Goal: Information Seeking & Learning: Compare options

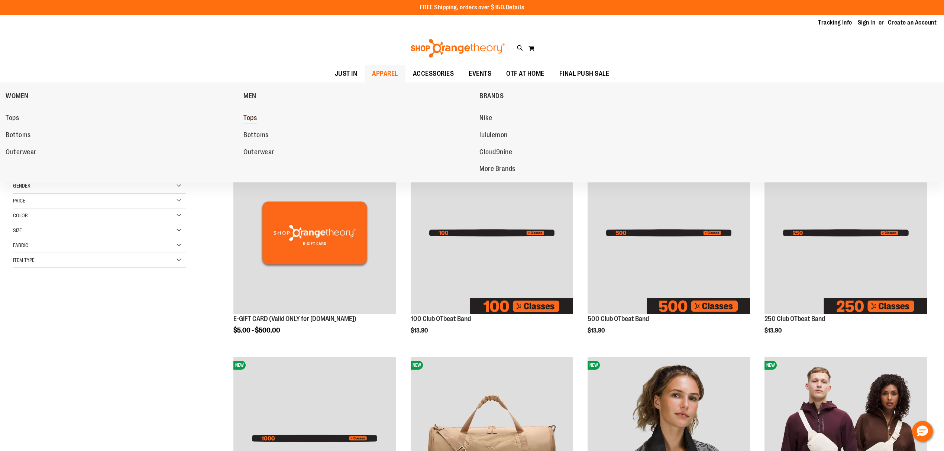
click at [249, 121] on span "Tops" at bounding box center [249, 118] width 13 height 9
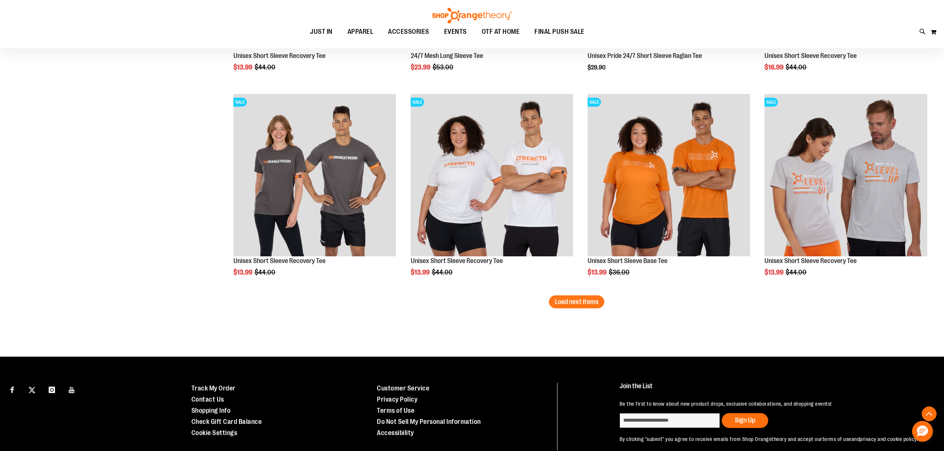
scroll to position [1733, 0]
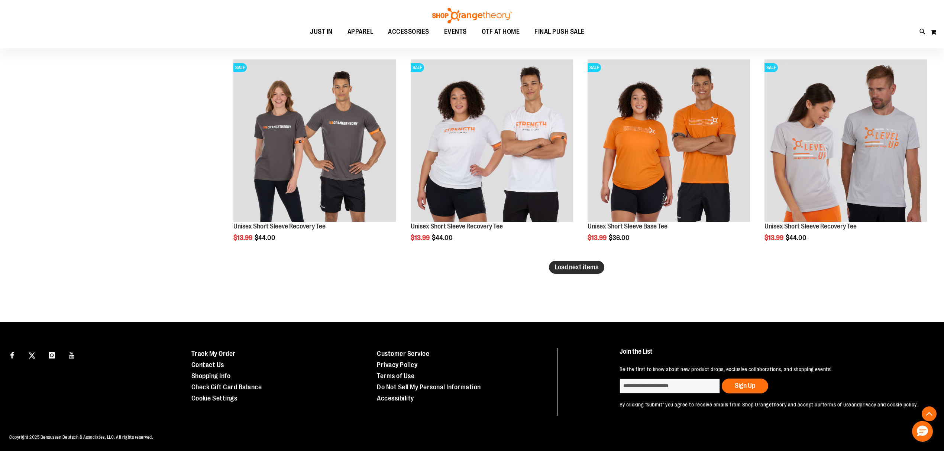
click at [568, 268] on span "Load next items" at bounding box center [576, 266] width 43 height 7
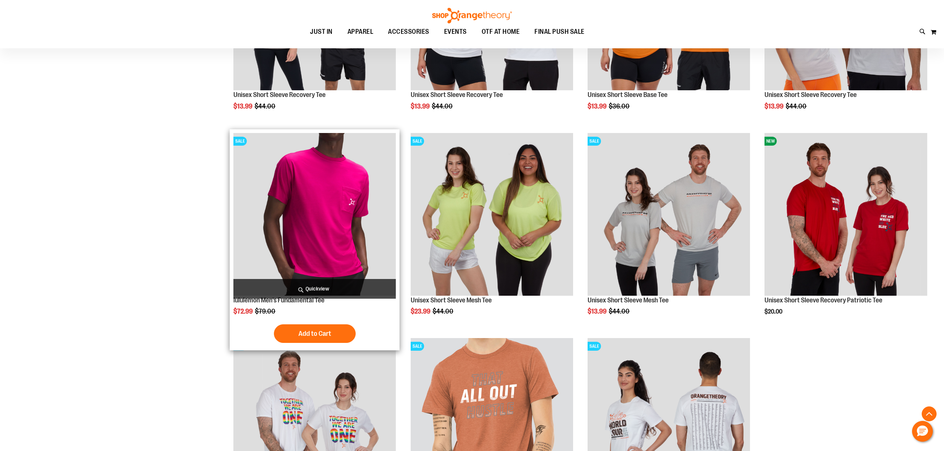
scroll to position [1882, 0]
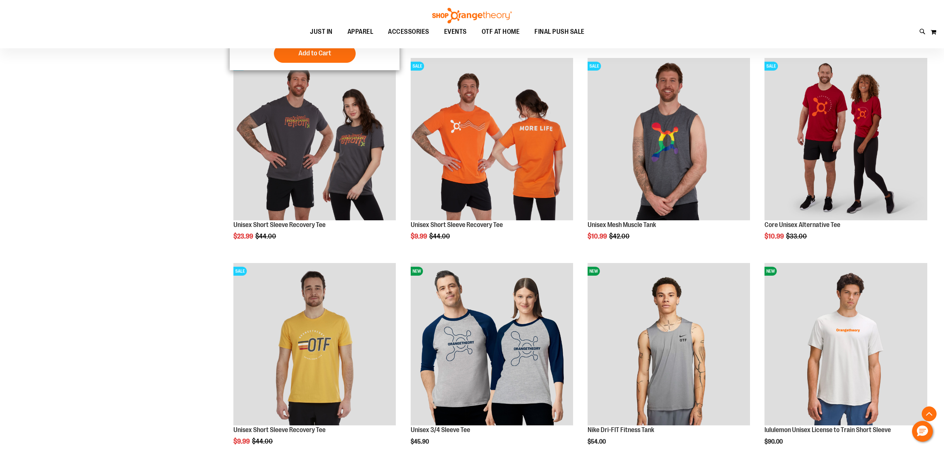
scroll to position [149, 0]
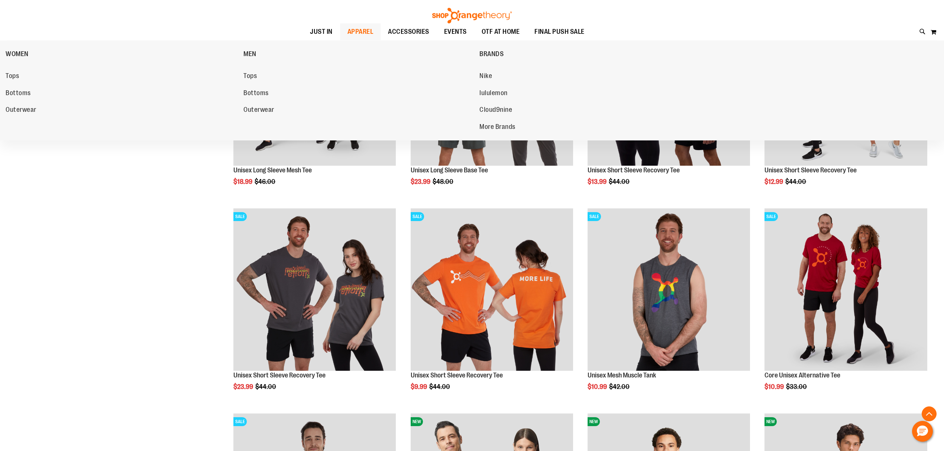
click at [360, 29] on span "APPAREL" at bounding box center [360, 31] width 26 height 17
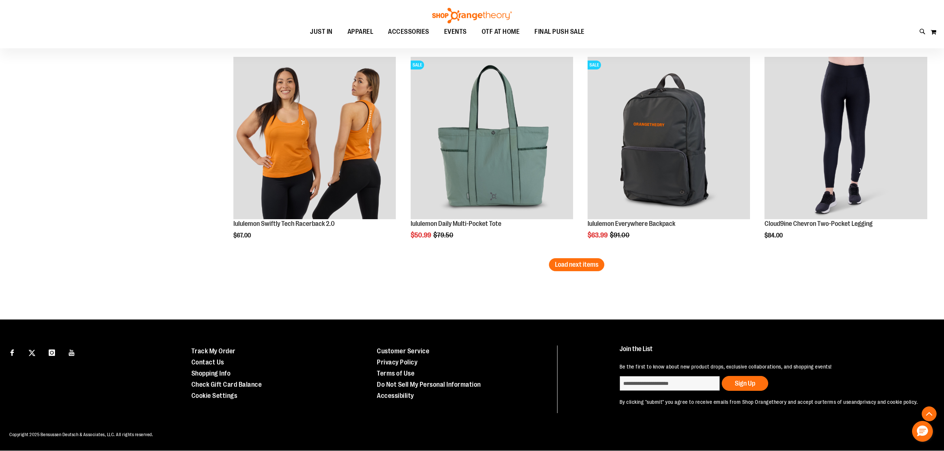
scroll to position [1745, 0]
click at [571, 261] on span "Load next items" at bounding box center [576, 264] width 43 height 7
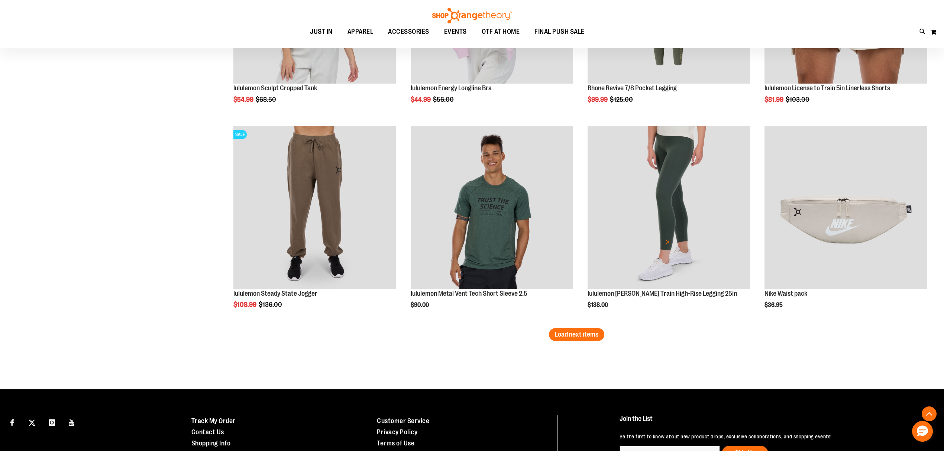
scroll to position [2290, 0]
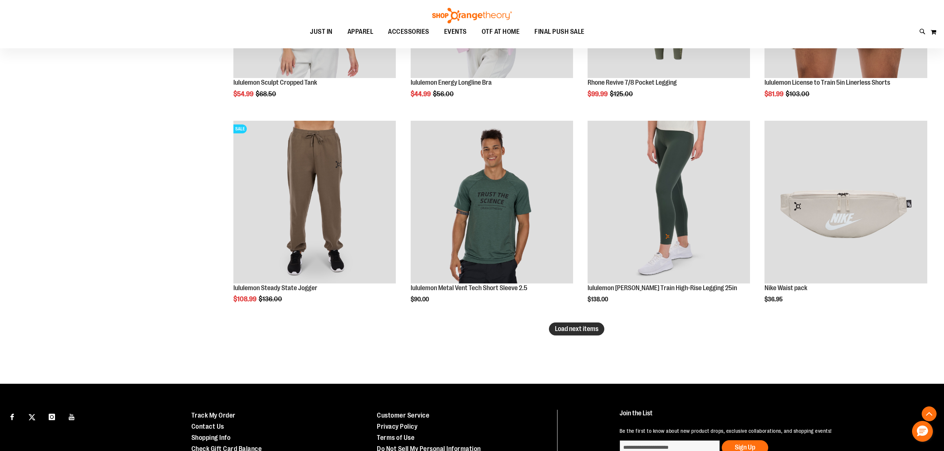
click at [575, 328] on span "Load next items" at bounding box center [576, 328] width 43 height 7
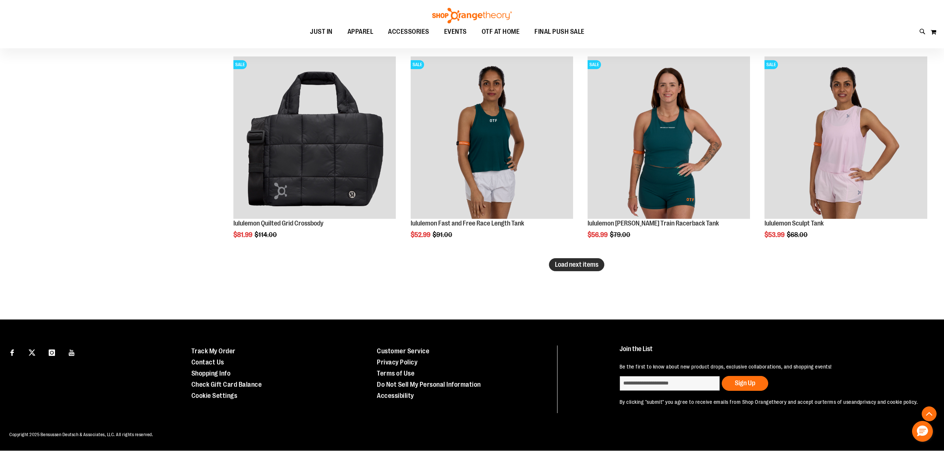
click at [579, 261] on span "Load next items" at bounding box center [576, 264] width 43 height 7
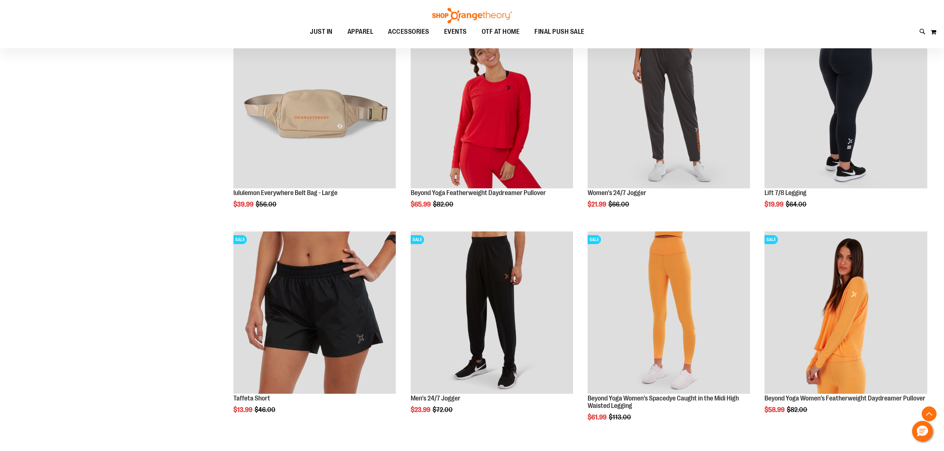
scroll to position [3473, 0]
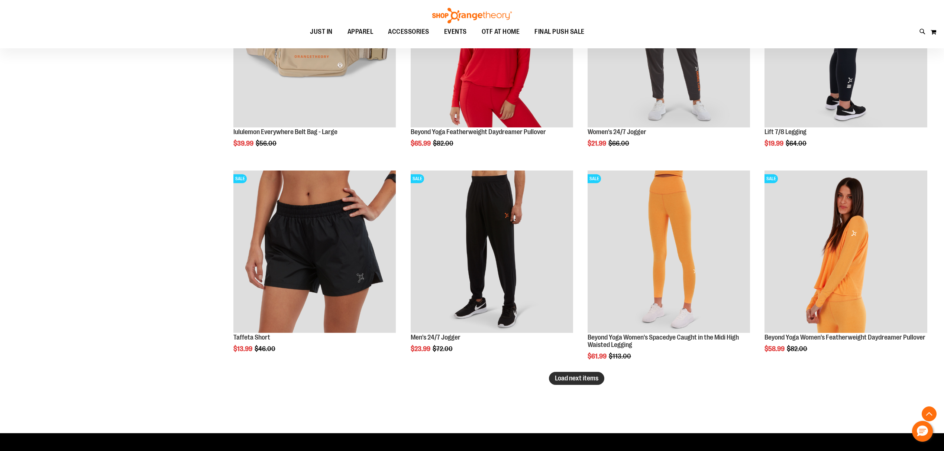
click at [588, 378] on span "Load next items" at bounding box center [576, 377] width 43 height 7
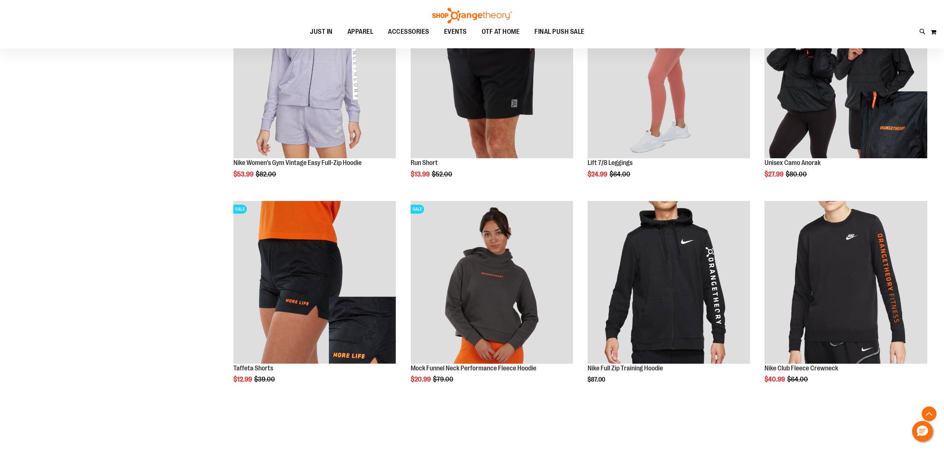
scroll to position [4167, 0]
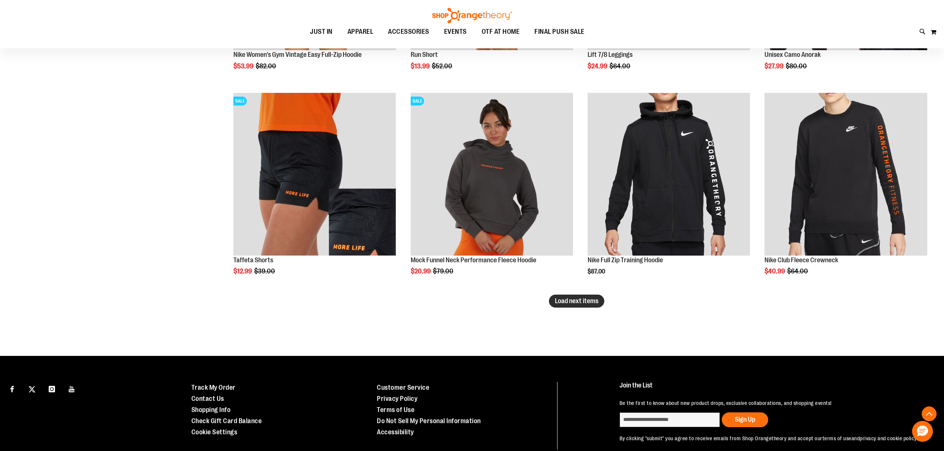
click at [583, 305] on button "Load next items" at bounding box center [576, 301] width 55 height 13
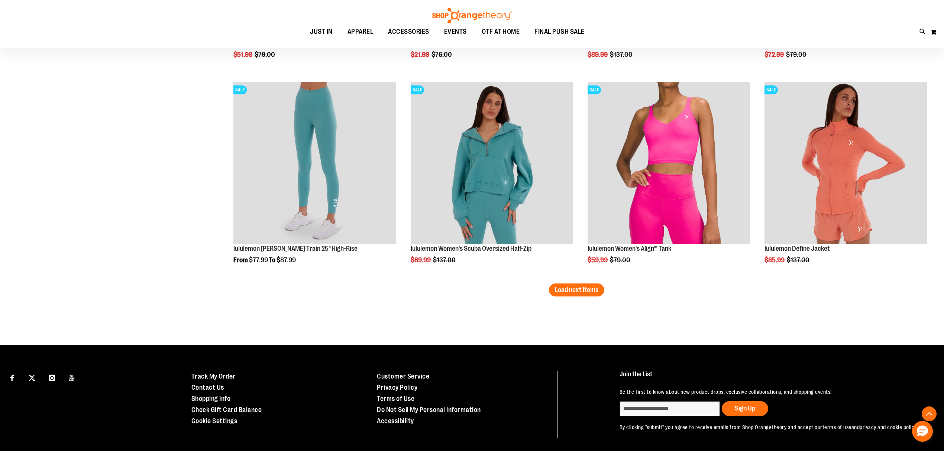
scroll to position [4810, 0]
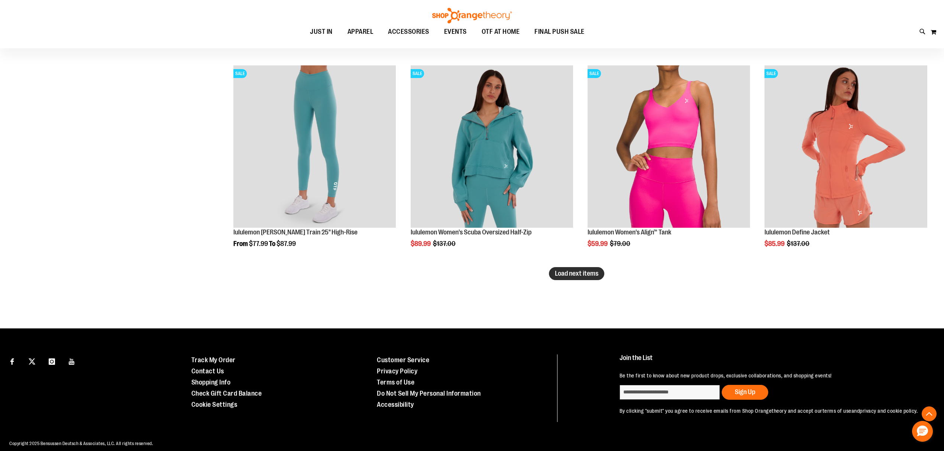
click at [583, 275] on span "Load next items" at bounding box center [576, 273] width 43 height 7
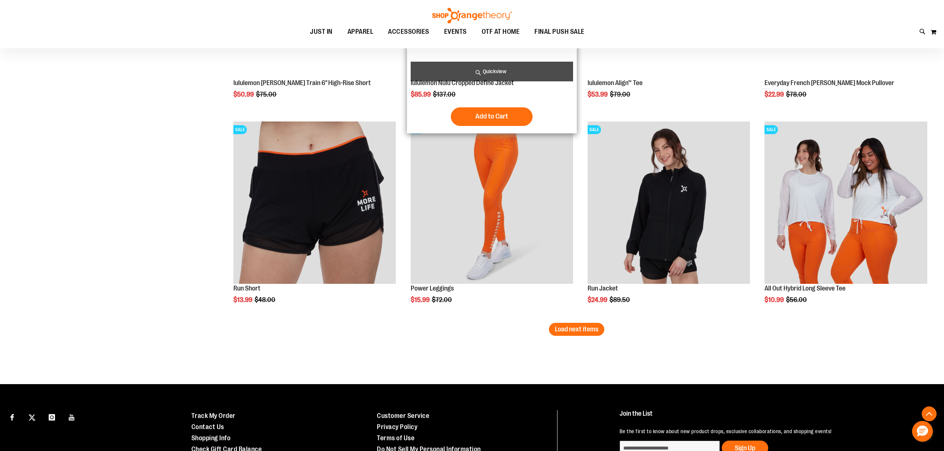
scroll to position [5405, 0]
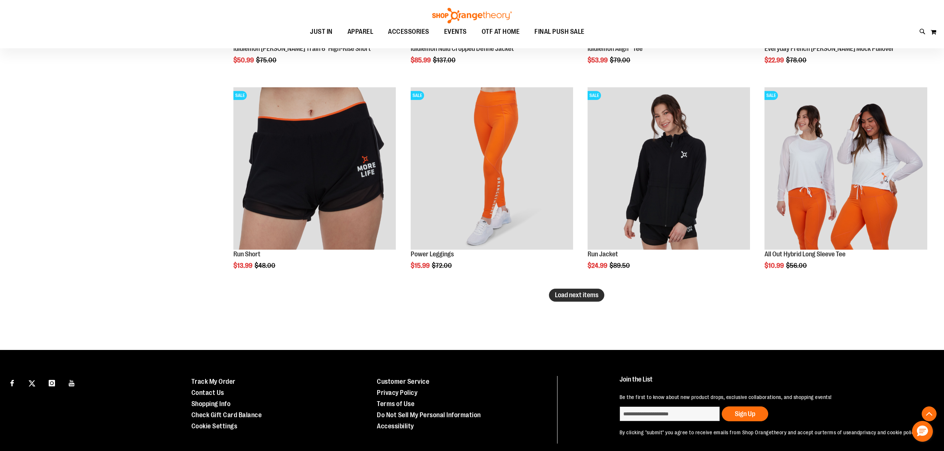
click at [589, 292] on span "Load next items" at bounding box center [576, 294] width 43 height 7
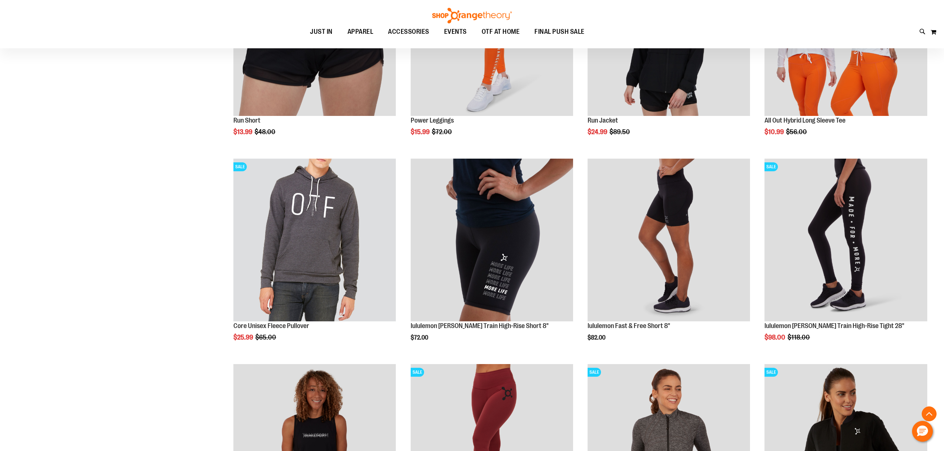
scroll to position [5553, 0]
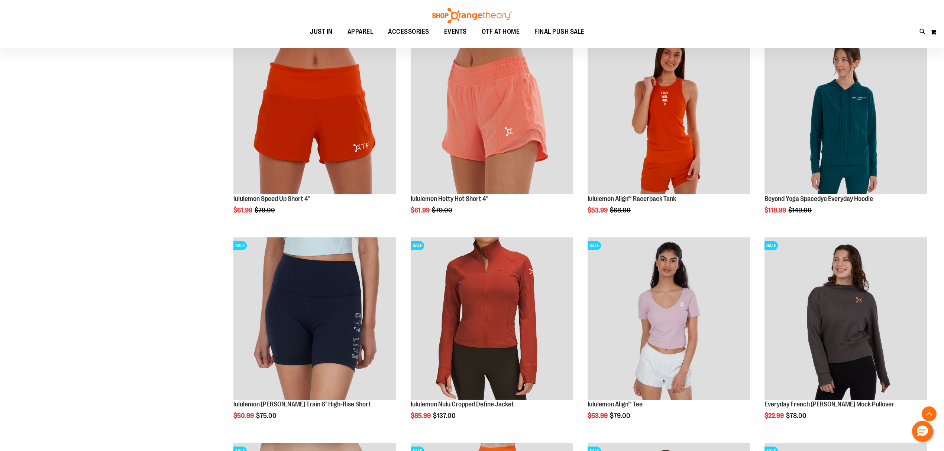
scroll to position [4959, 0]
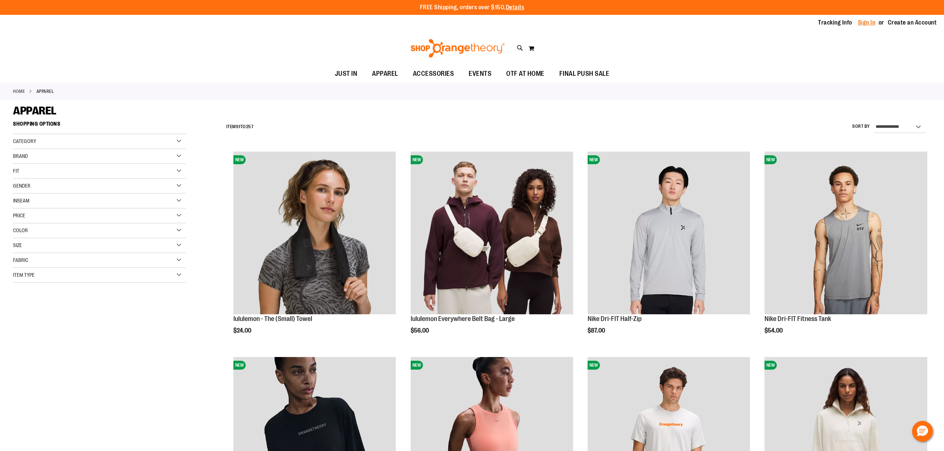
click at [863, 21] on link "Sign In" at bounding box center [866, 23] width 18 height 8
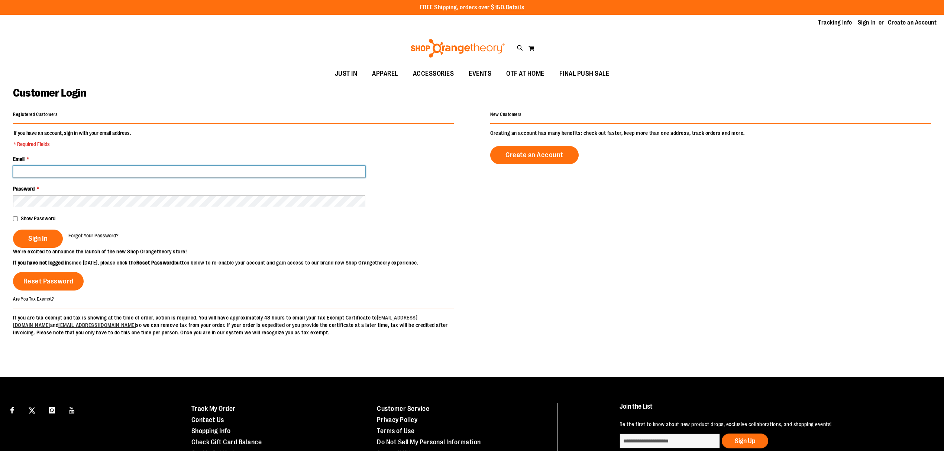
click at [295, 173] on input "Email *" at bounding box center [189, 172] width 352 height 12
type input "**********"
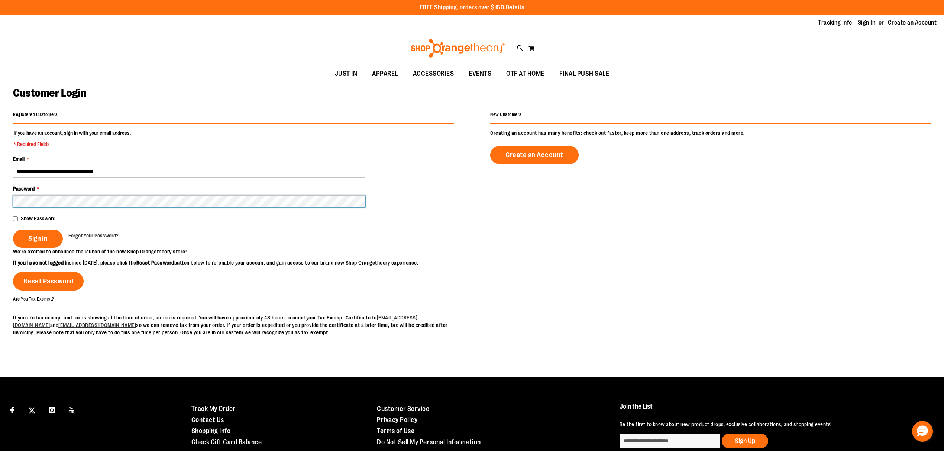
click at [13, 230] on button "Sign In" at bounding box center [38, 239] width 50 height 18
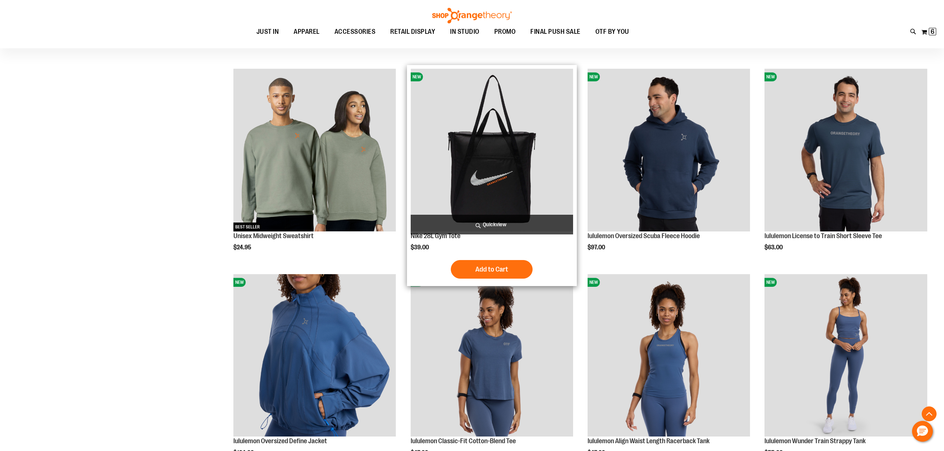
scroll to position [705, 0]
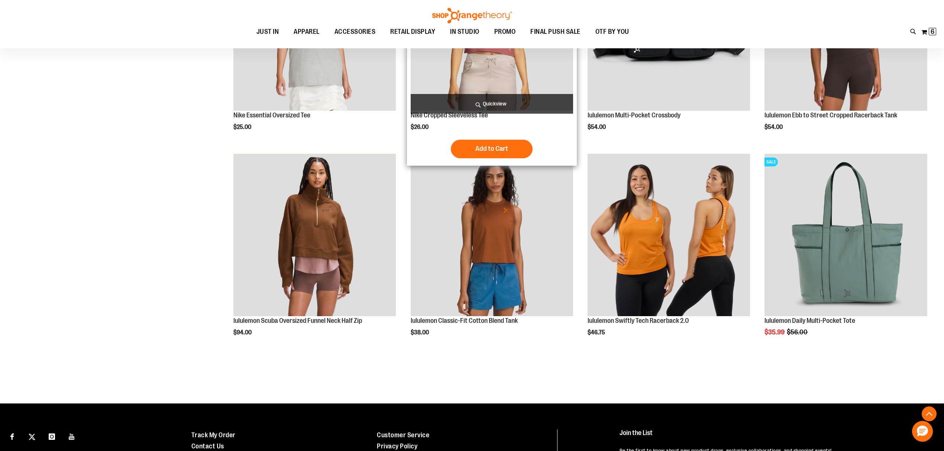
scroll to position [1646, 0]
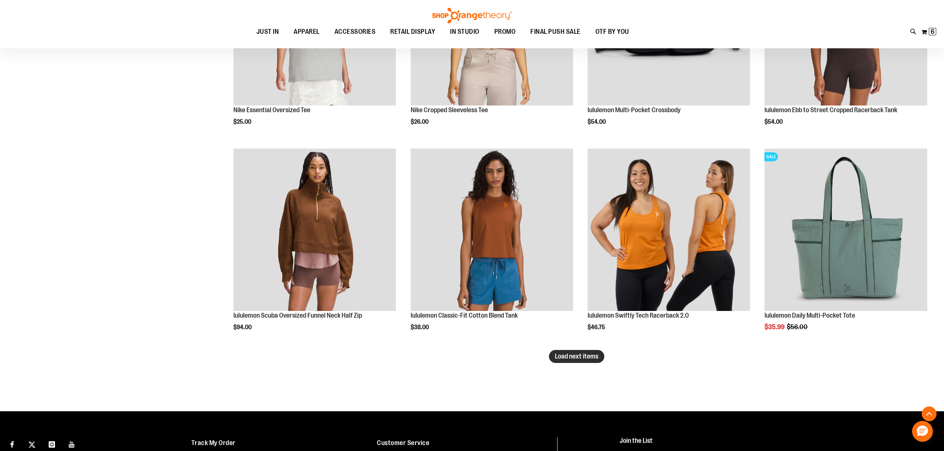
click at [580, 360] on button "Load next items" at bounding box center [576, 356] width 55 height 13
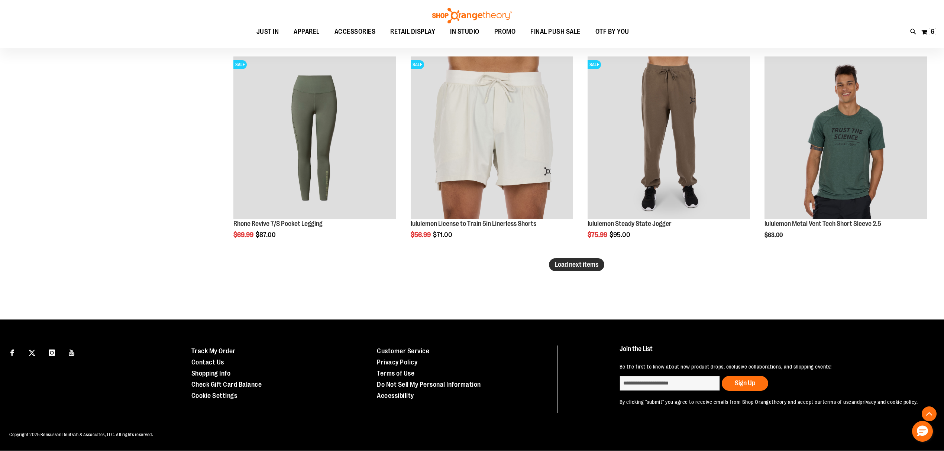
click at [581, 261] on button "Load next items" at bounding box center [576, 264] width 55 height 13
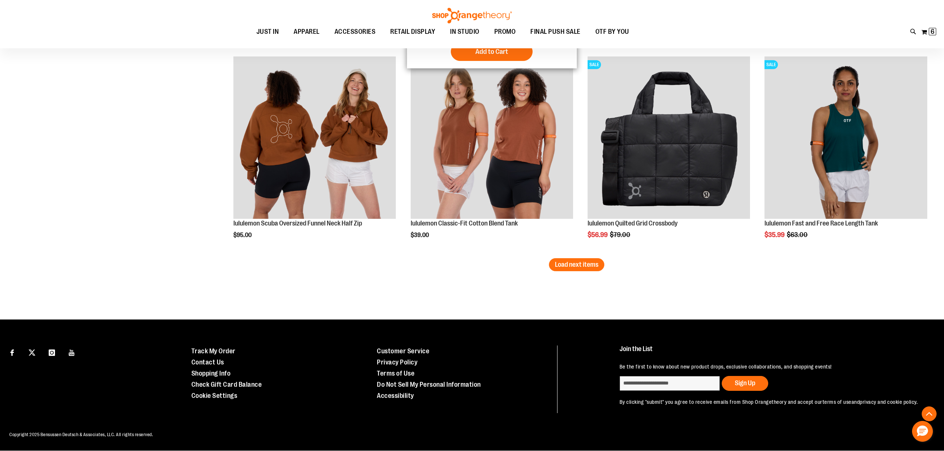
scroll to position [2978, 0]
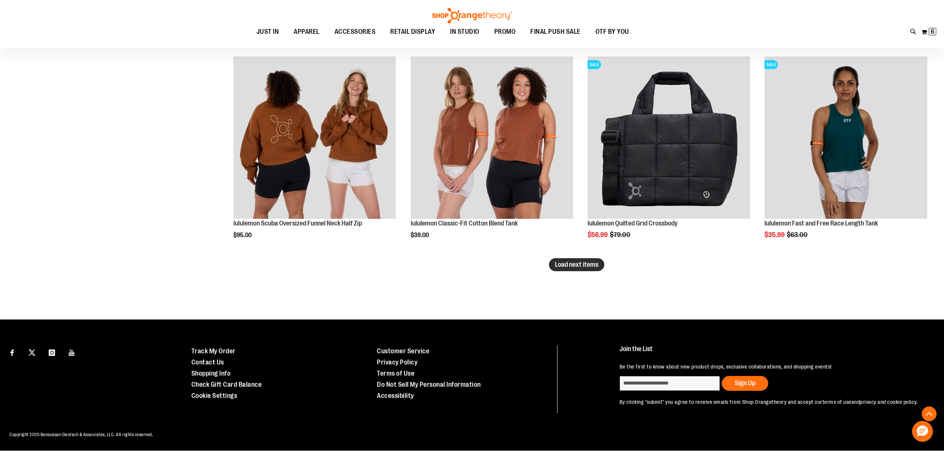
click at [598, 258] on button "Load next items" at bounding box center [576, 264] width 55 height 13
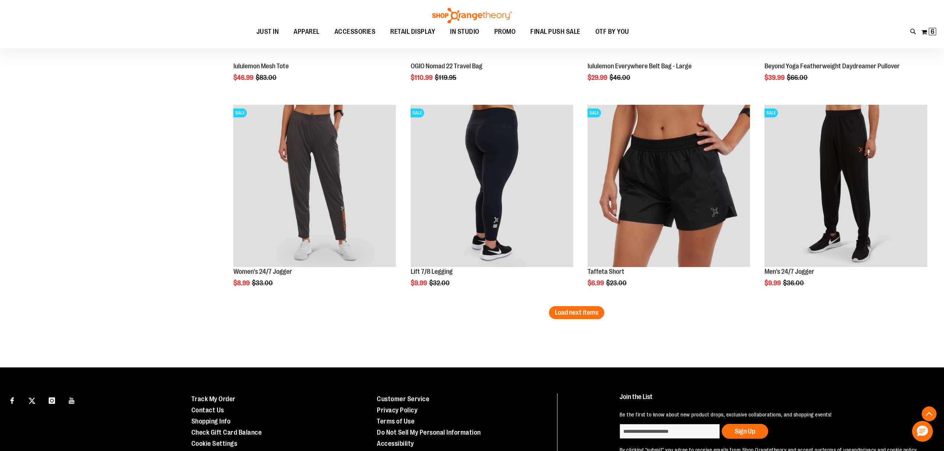
scroll to position [3572, 0]
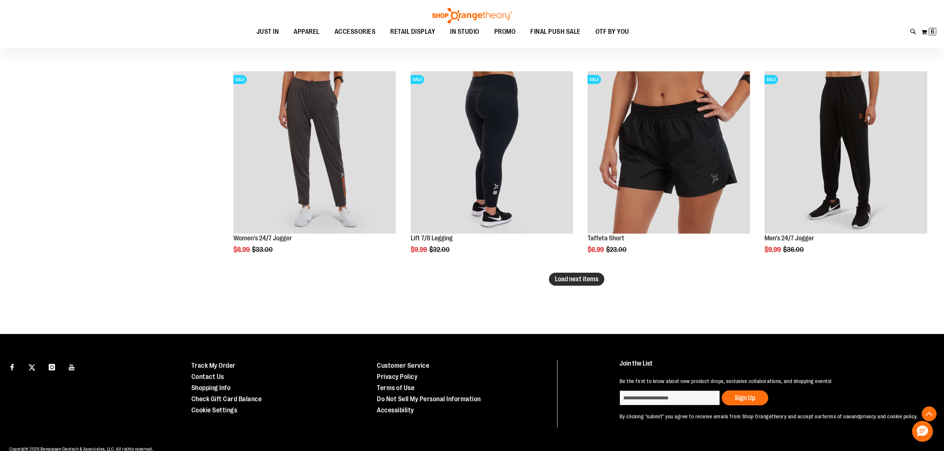
click at [586, 281] on span "Load next items" at bounding box center [576, 278] width 43 height 7
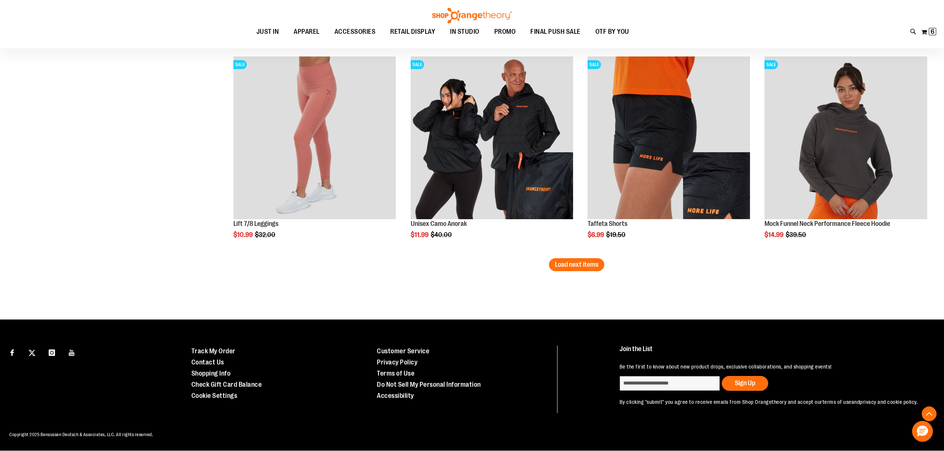
click at [574, 261] on span "Load next items" at bounding box center [576, 264] width 43 height 7
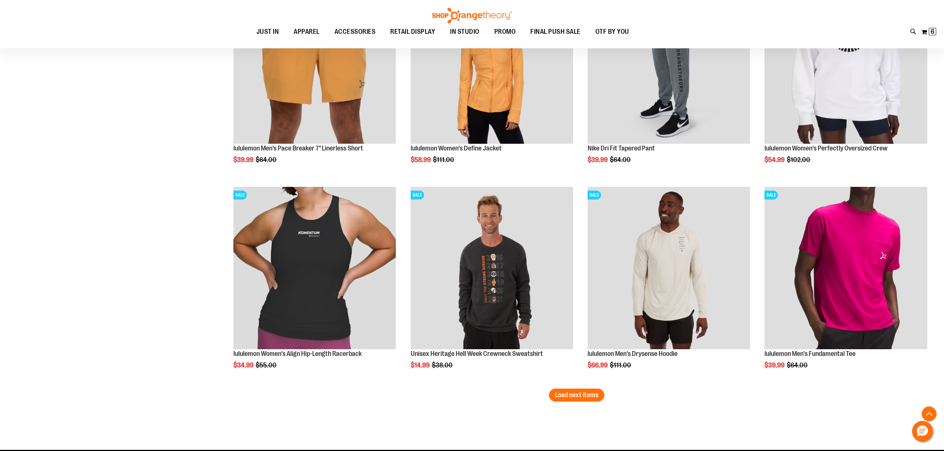
scroll to position [4705, 0]
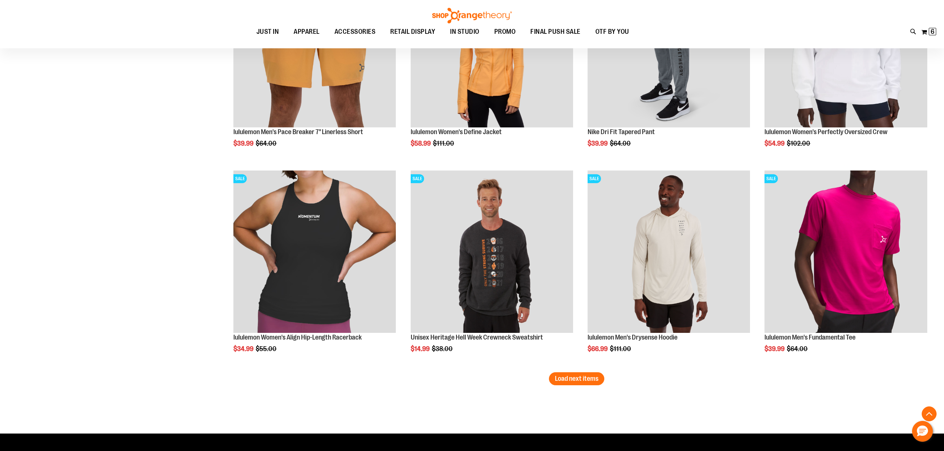
click at [568, 378] on span "Load next items" at bounding box center [576, 378] width 43 height 7
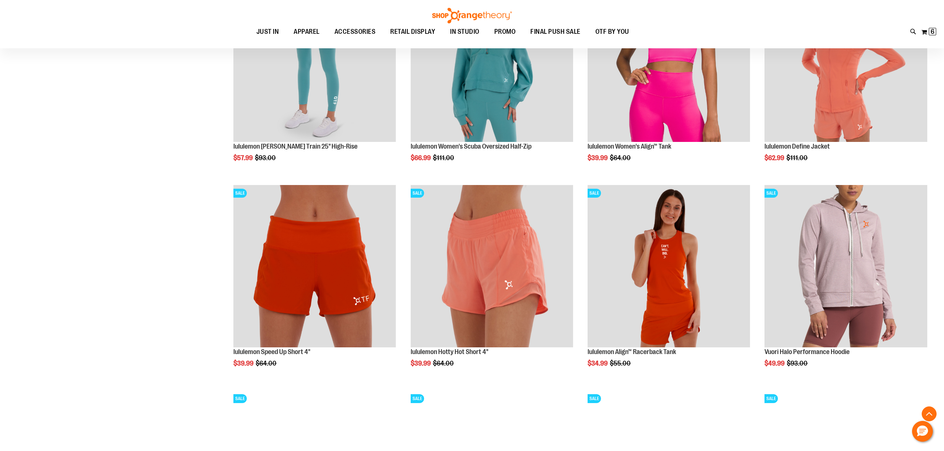
scroll to position [5300, 0]
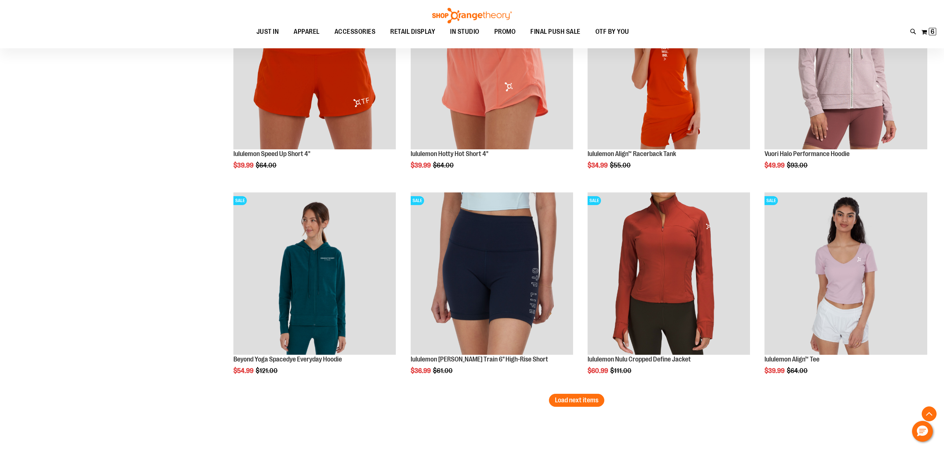
click at [594, 400] on span "Load next items" at bounding box center [576, 399] width 43 height 7
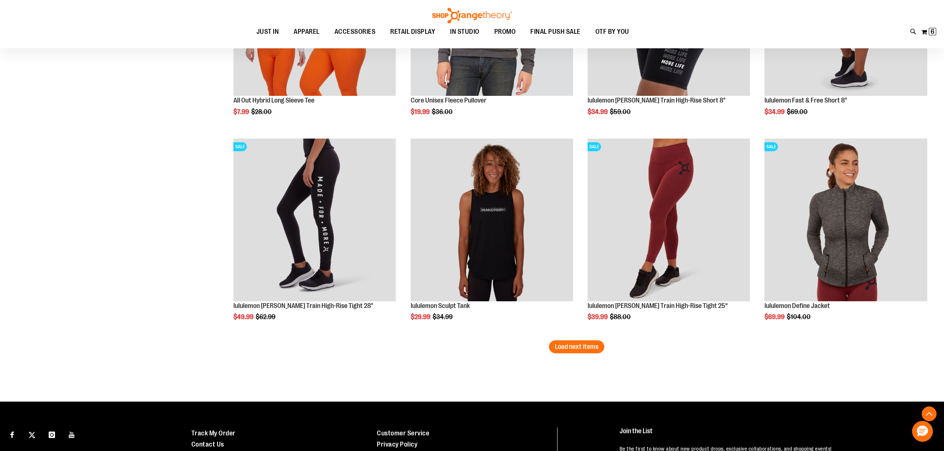
scroll to position [6043, 0]
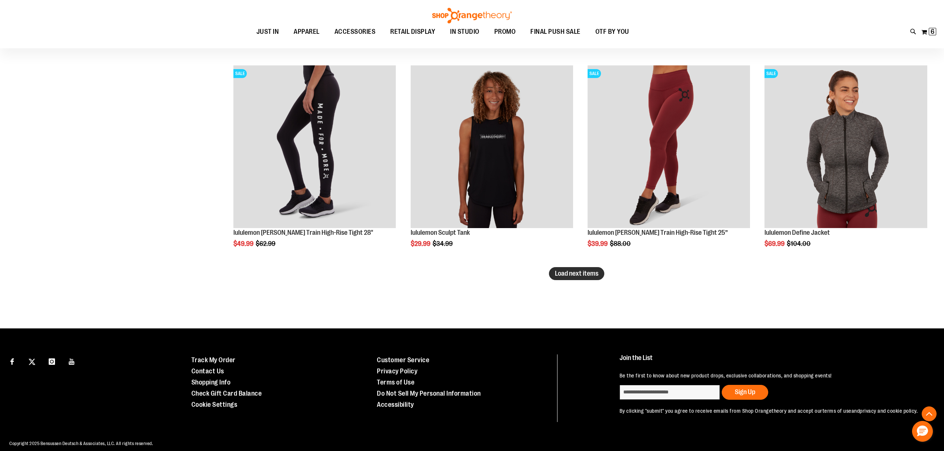
click at [581, 271] on span "Load next items" at bounding box center [576, 273] width 43 height 7
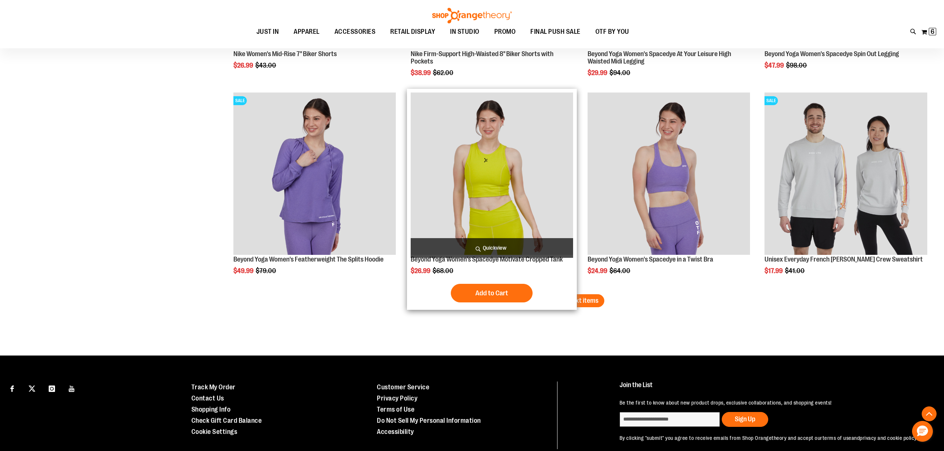
scroll to position [6637, 0]
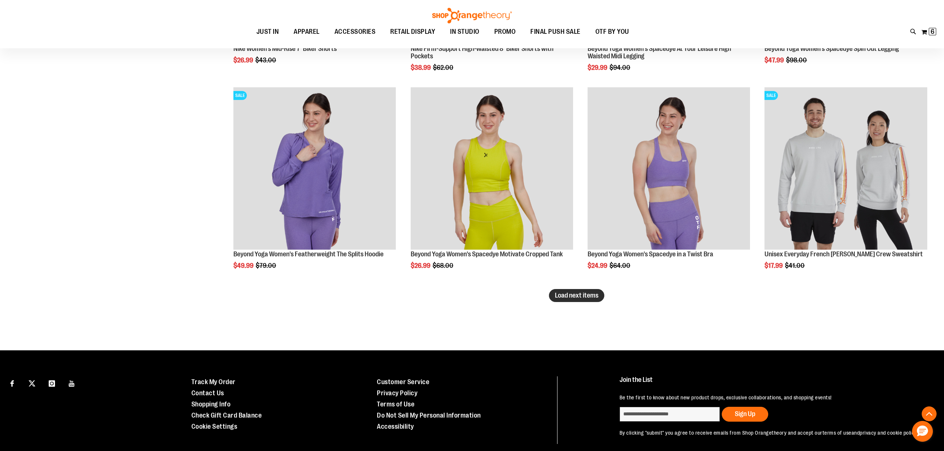
click at [582, 292] on span "Load next items" at bounding box center [576, 295] width 43 height 7
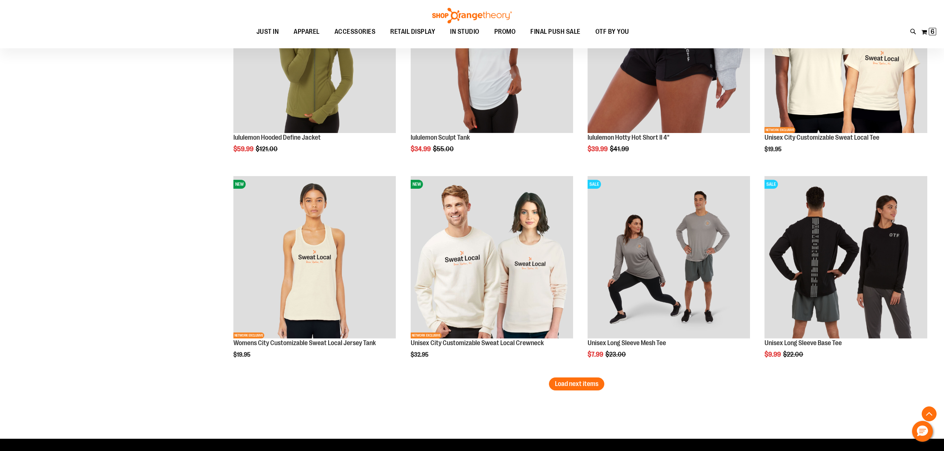
scroll to position [7182, 0]
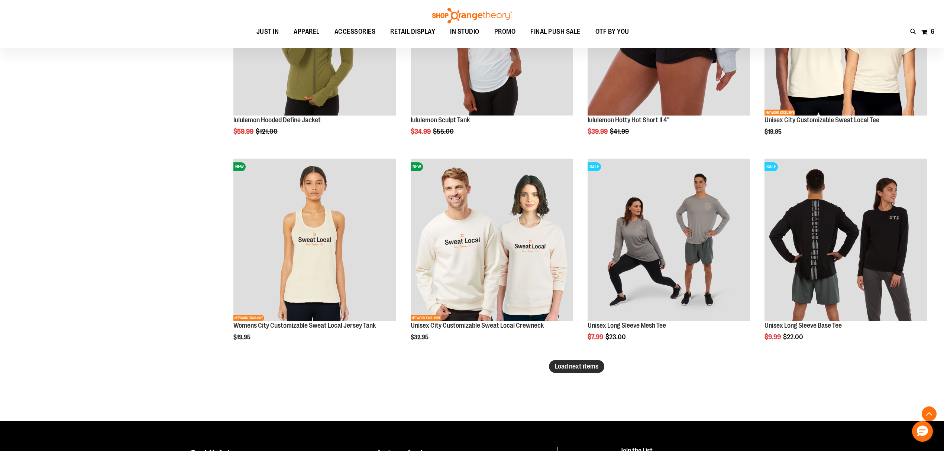
click at [581, 369] on span "Load next items" at bounding box center [576, 366] width 43 height 7
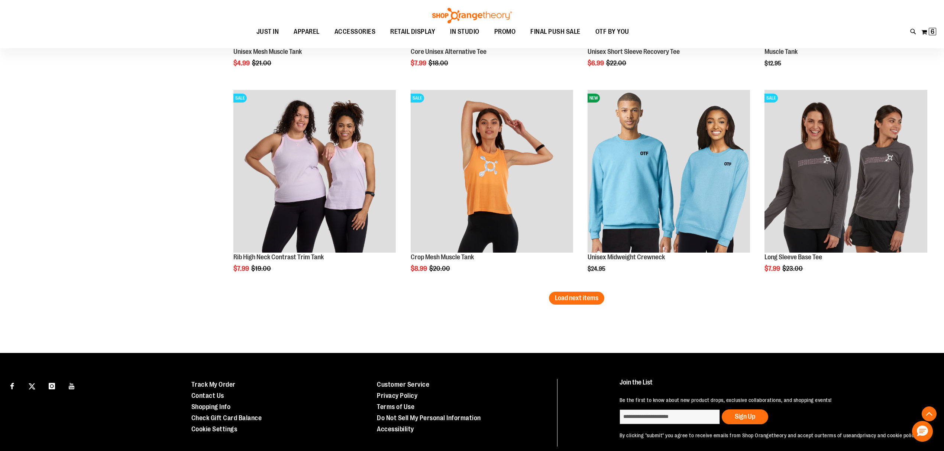
scroll to position [7875, 0]
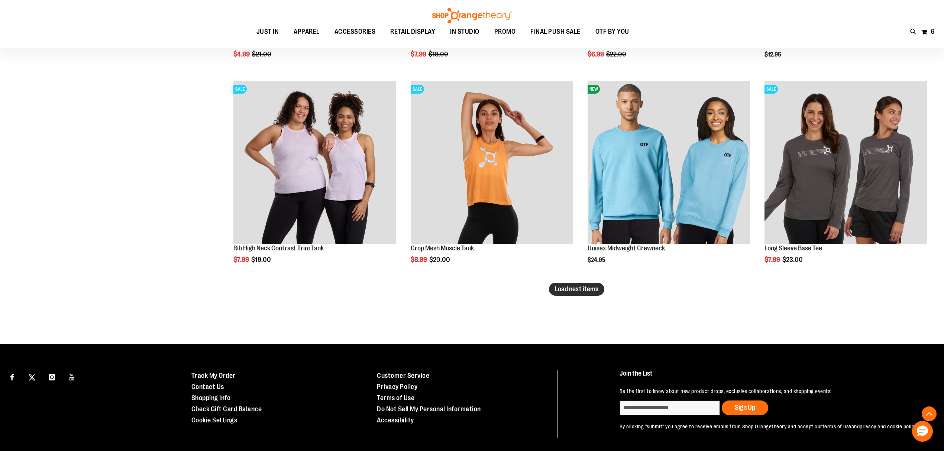
click at [580, 288] on span "Load next items" at bounding box center [576, 288] width 43 height 7
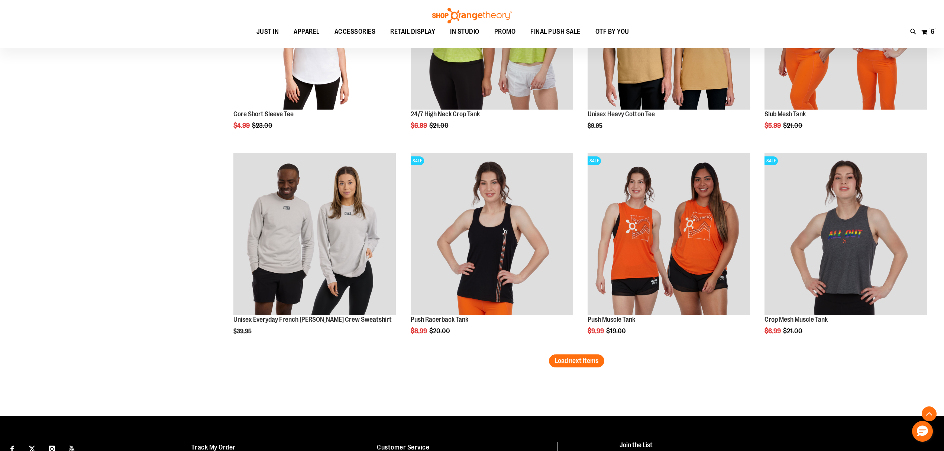
scroll to position [8371, 0]
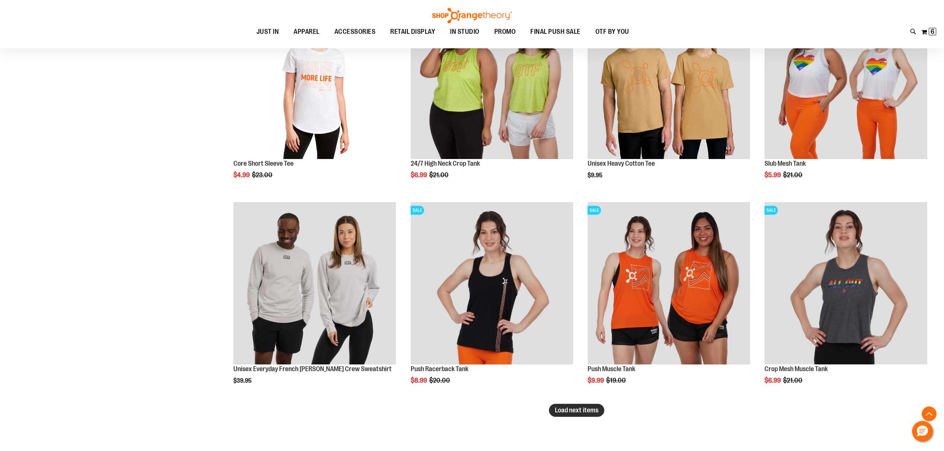
click at [585, 411] on span "Load next items" at bounding box center [576, 409] width 43 height 7
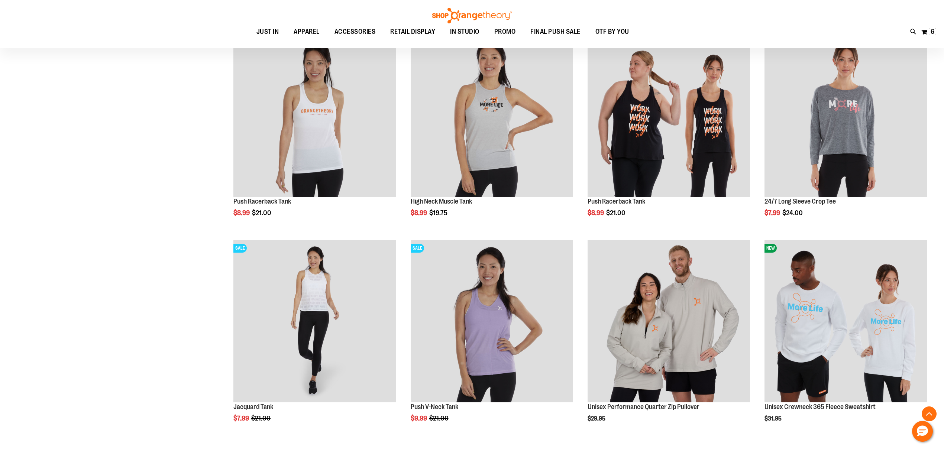
scroll to position [8965, 0]
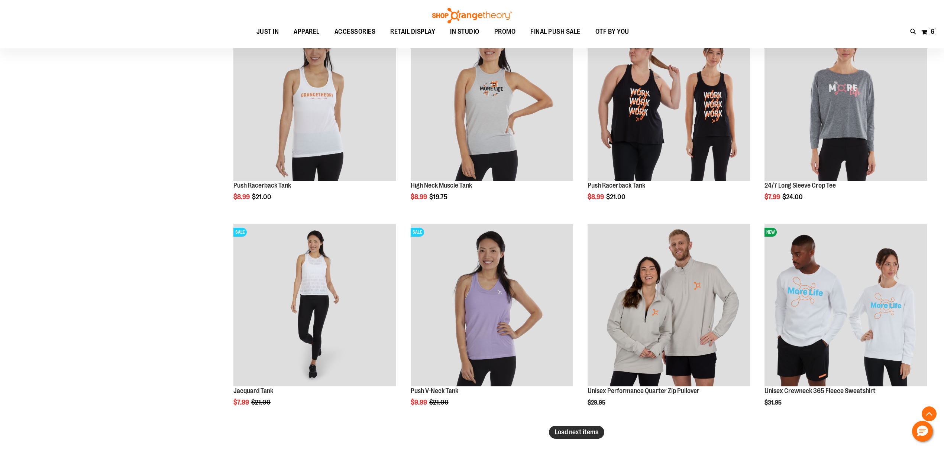
click at [581, 435] on span "Load next items" at bounding box center [576, 431] width 43 height 7
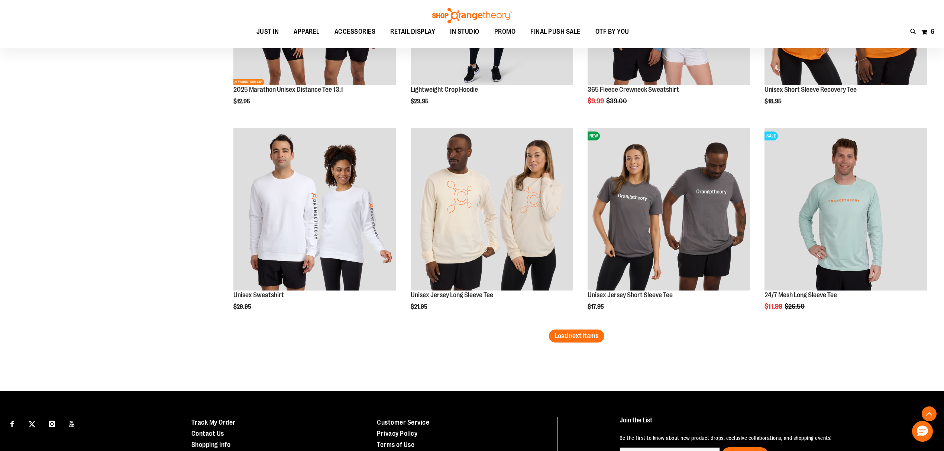
scroll to position [9708, 0]
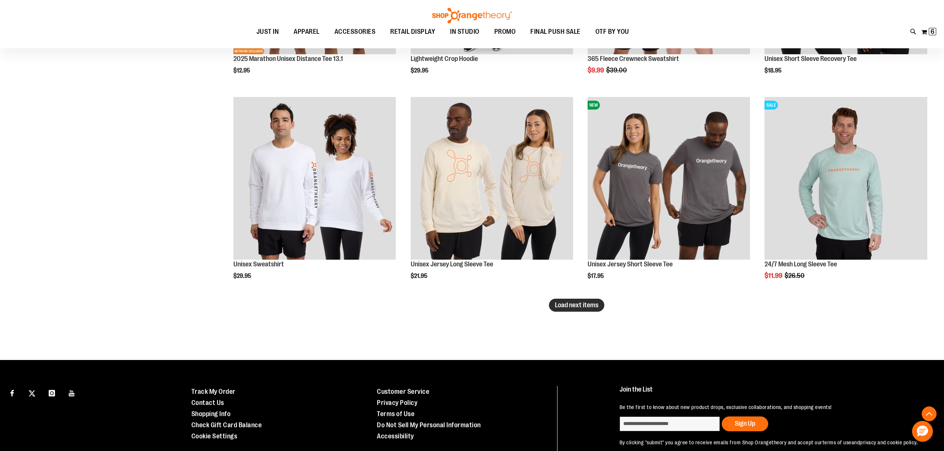
click at [576, 309] on button "Load next items" at bounding box center [576, 305] width 55 height 13
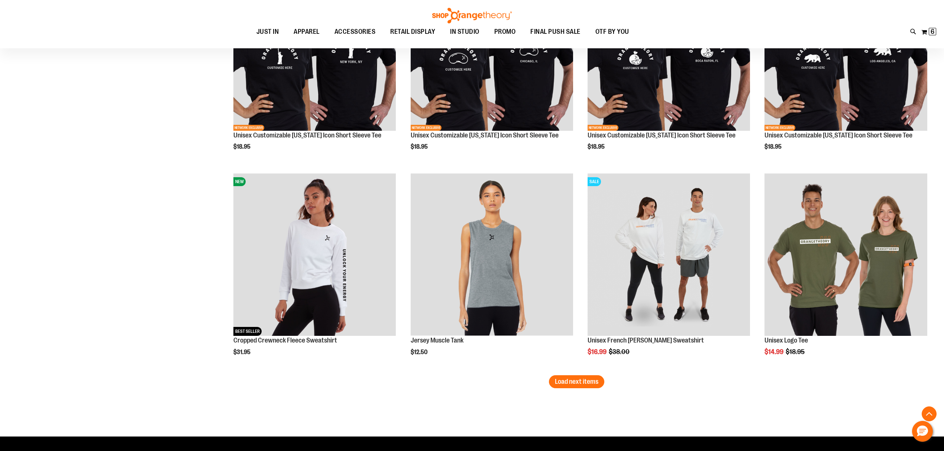
scroll to position [10352, 0]
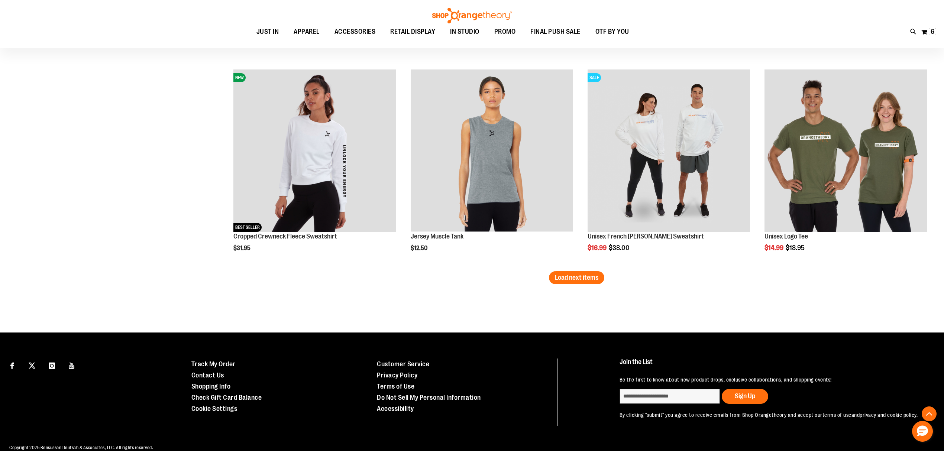
click at [571, 280] on span "Load next items" at bounding box center [576, 277] width 43 height 7
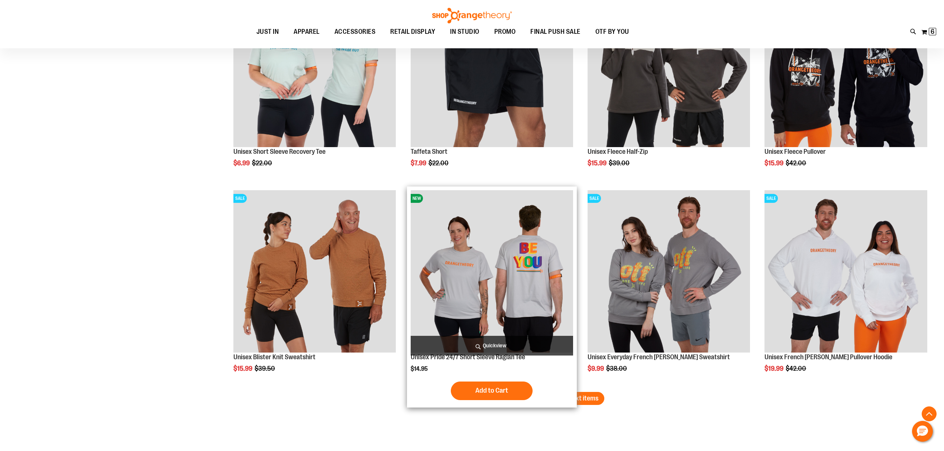
scroll to position [10897, 0]
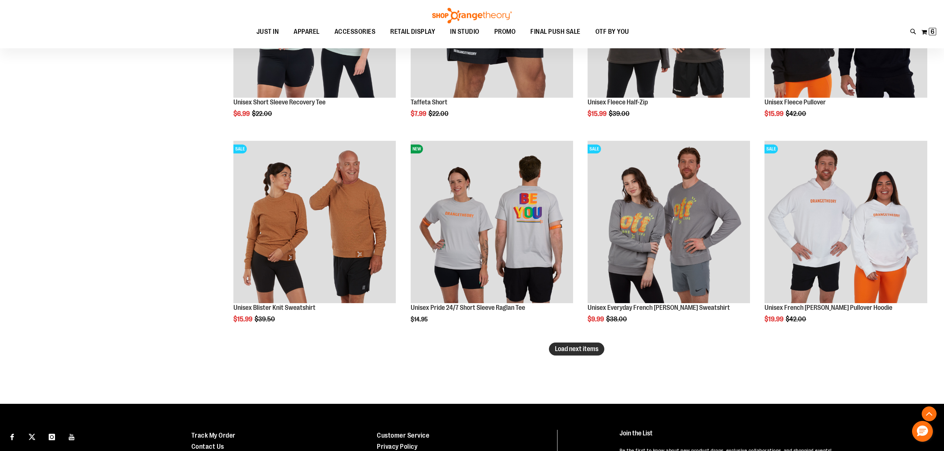
click at [583, 348] on span "Load next items" at bounding box center [576, 348] width 43 height 7
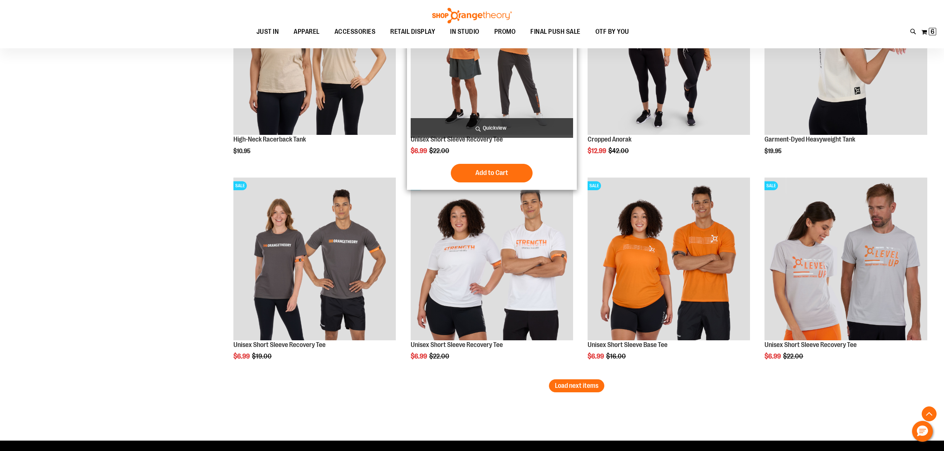
scroll to position [11491, 0]
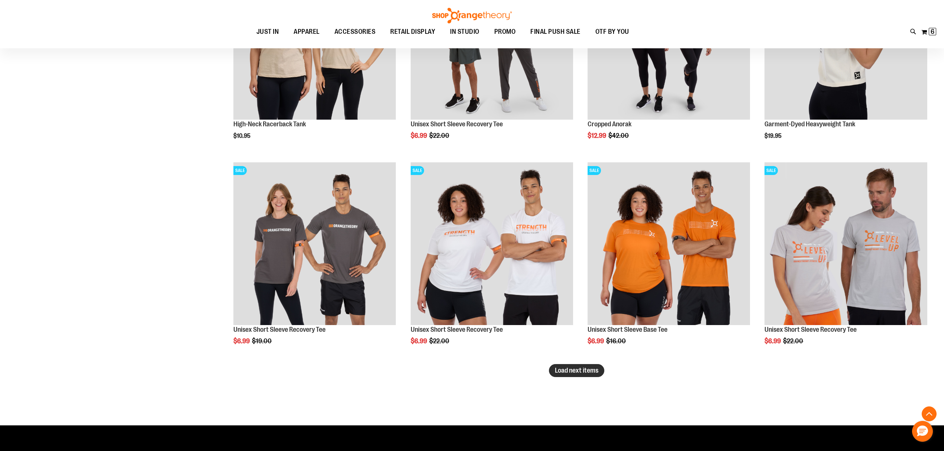
click at [580, 371] on span "Load next items" at bounding box center [576, 370] width 43 height 7
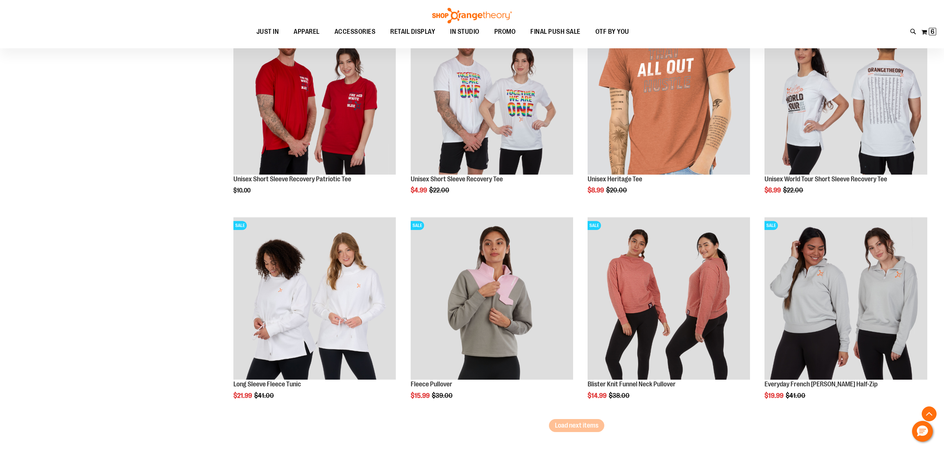
scroll to position [12085, 0]
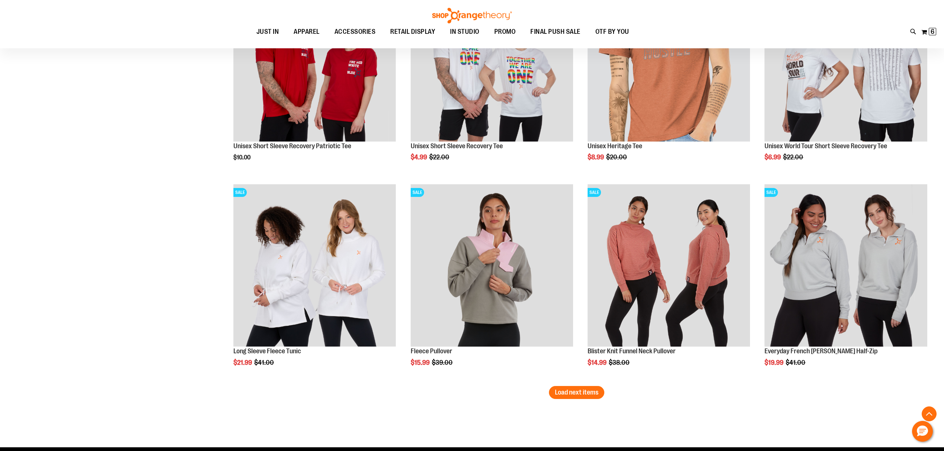
click at [582, 390] on span "Load next items" at bounding box center [576, 392] width 43 height 7
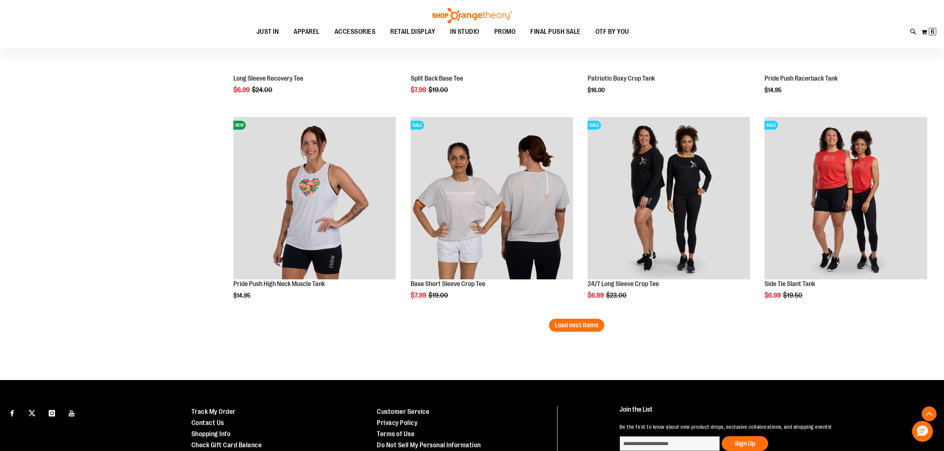
scroll to position [12779, 0]
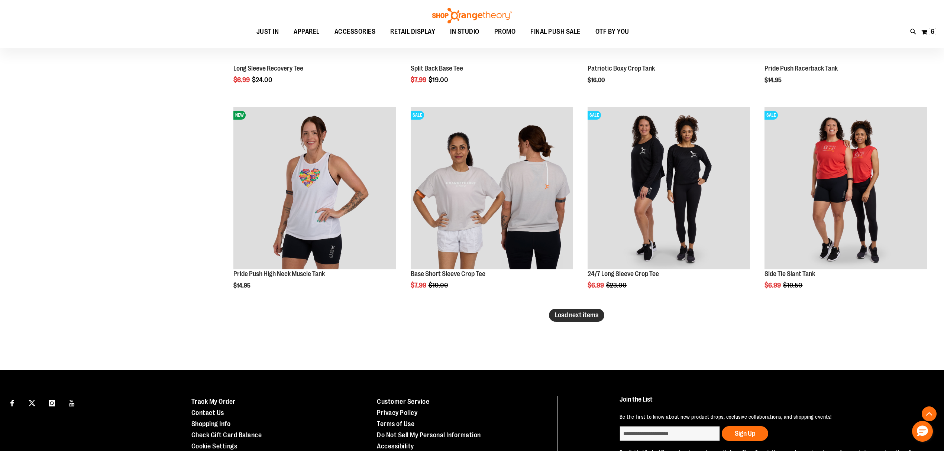
click at [580, 317] on span "Load next items" at bounding box center [576, 314] width 43 height 7
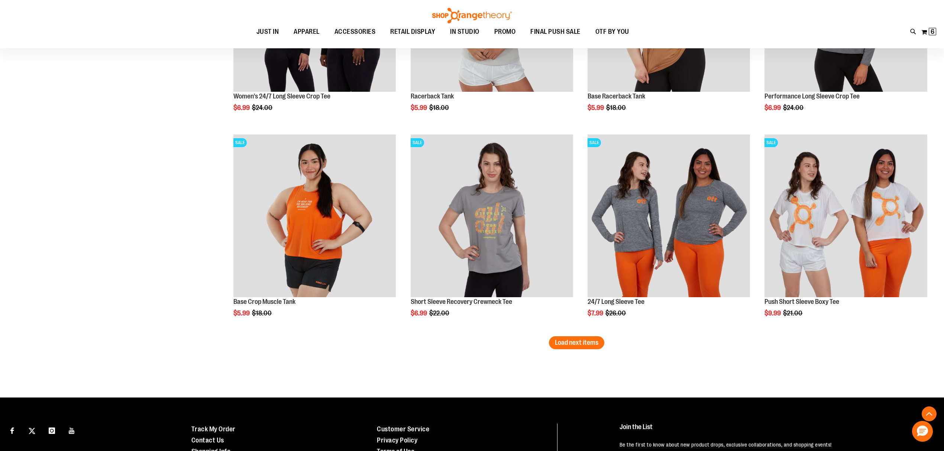
scroll to position [13373, 0]
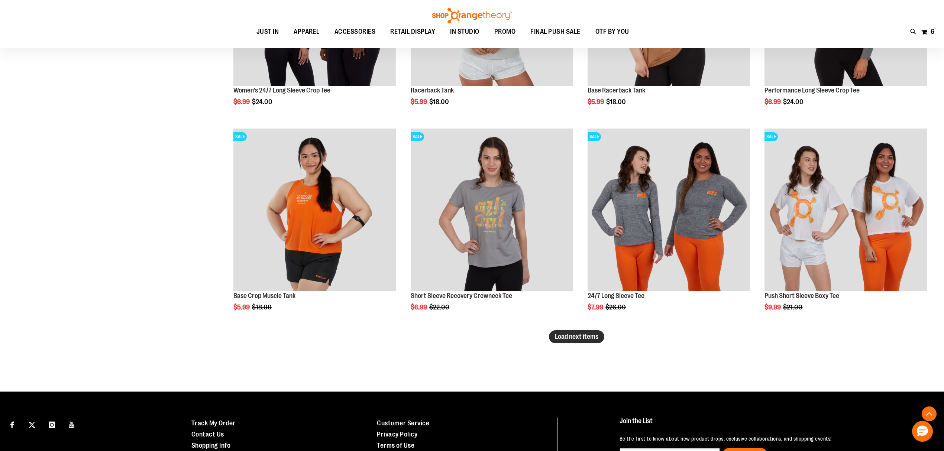
click at [577, 342] on button "Load next items" at bounding box center [576, 336] width 55 height 13
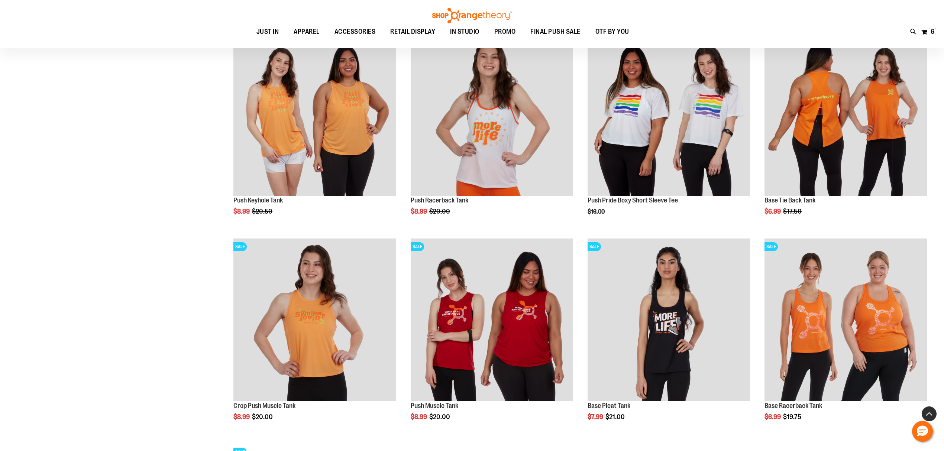
scroll to position [13571, 0]
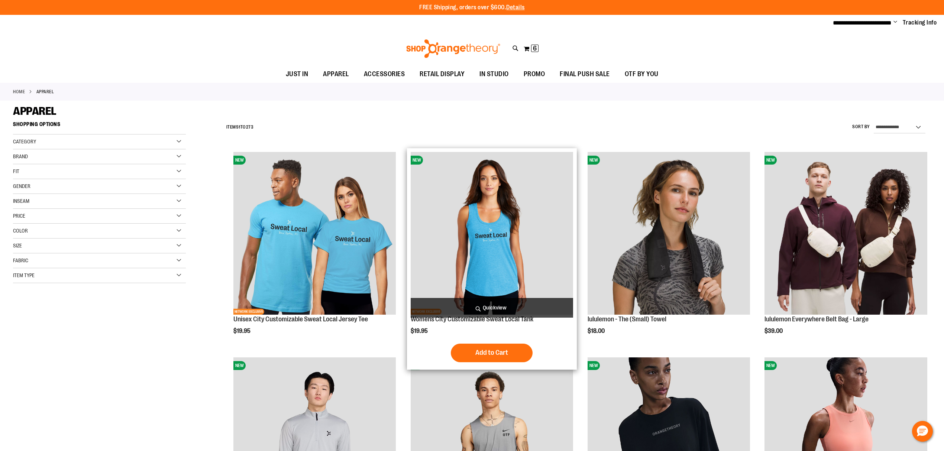
click at [484, 256] on img "product" at bounding box center [491, 233] width 162 height 162
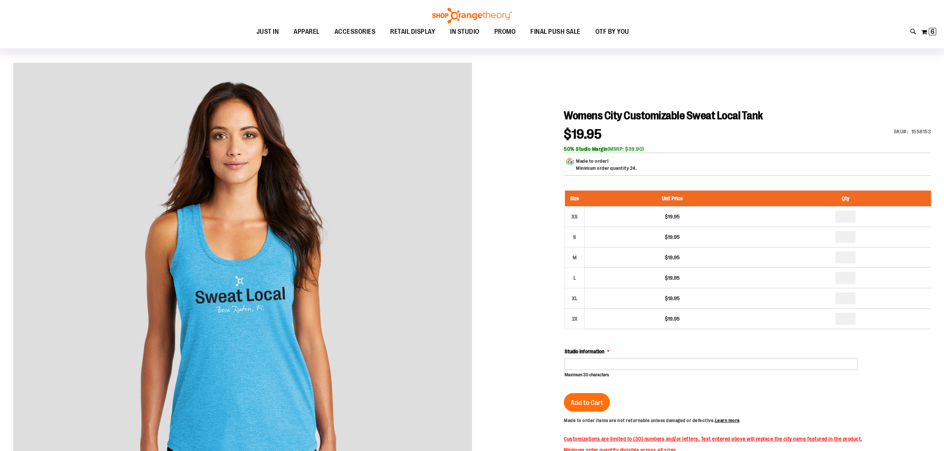
scroll to position [49, 0]
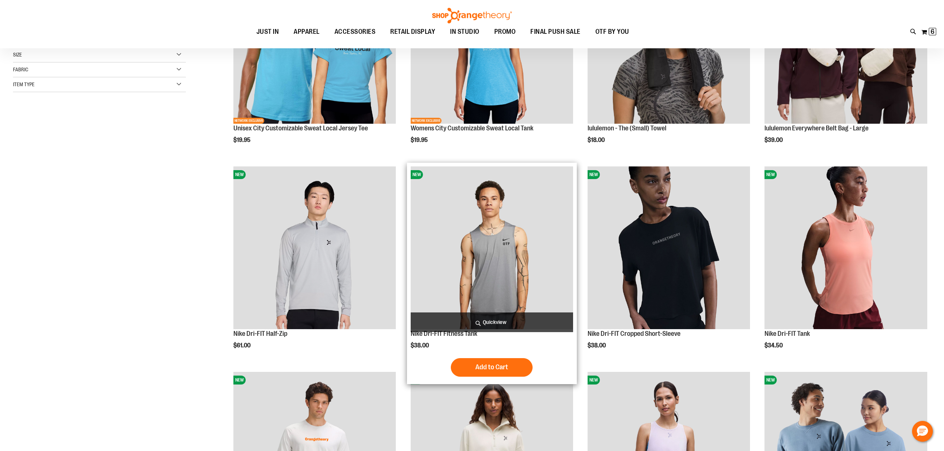
scroll to position [198, 0]
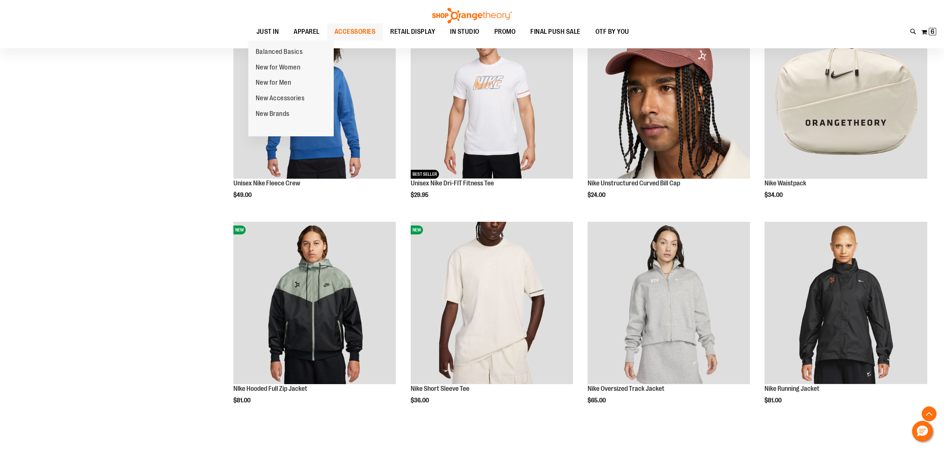
scroll to position [1052, 0]
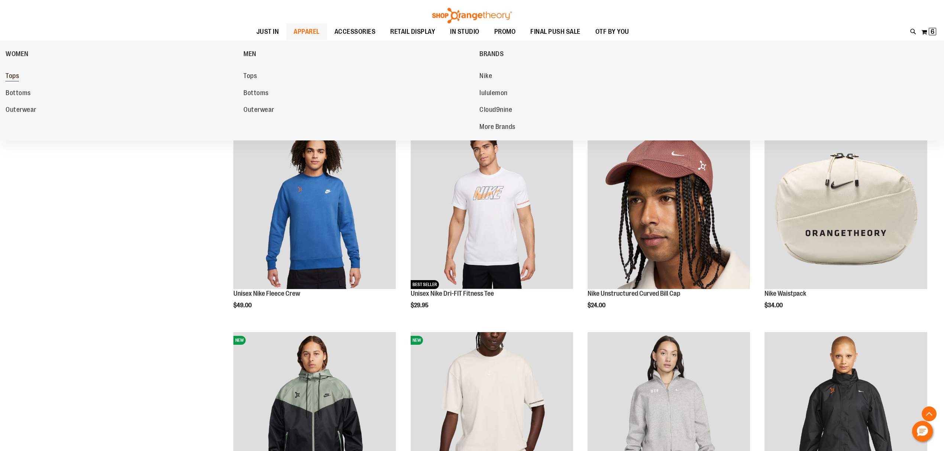
click at [15, 78] on span "Tops" at bounding box center [12, 76] width 13 height 9
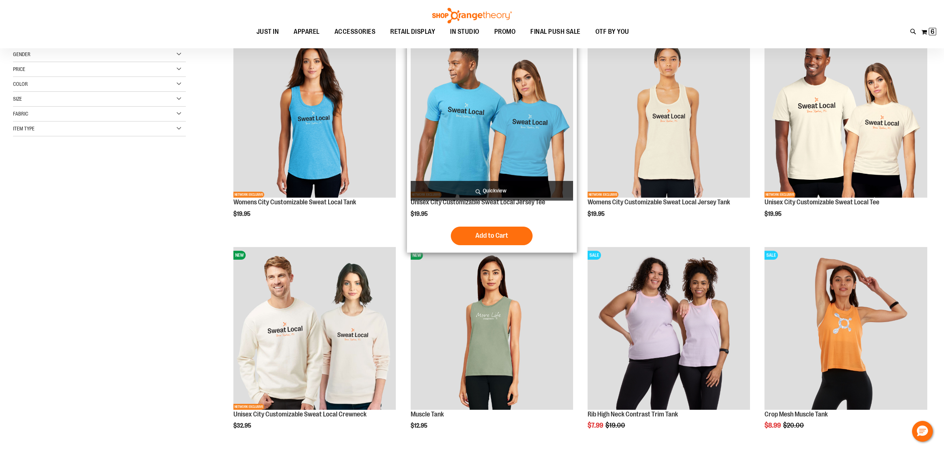
scroll to position [149, 0]
